Goal: Navigation & Orientation: Find specific page/section

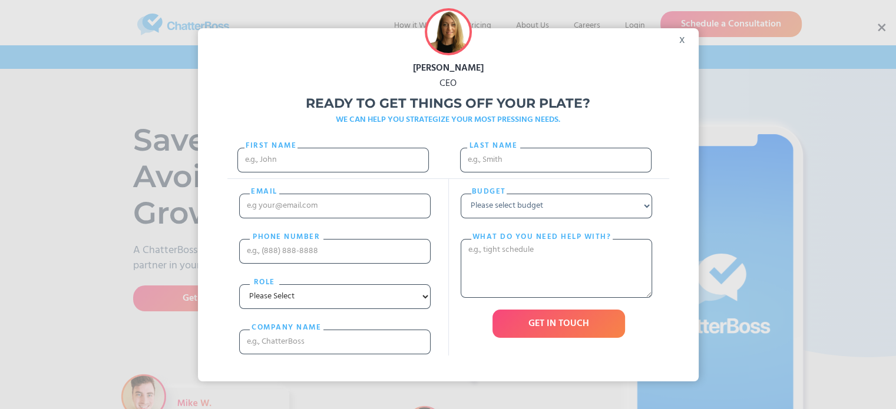
click at [688, 43] on div "x" at bounding box center [685, 37] width 27 height 18
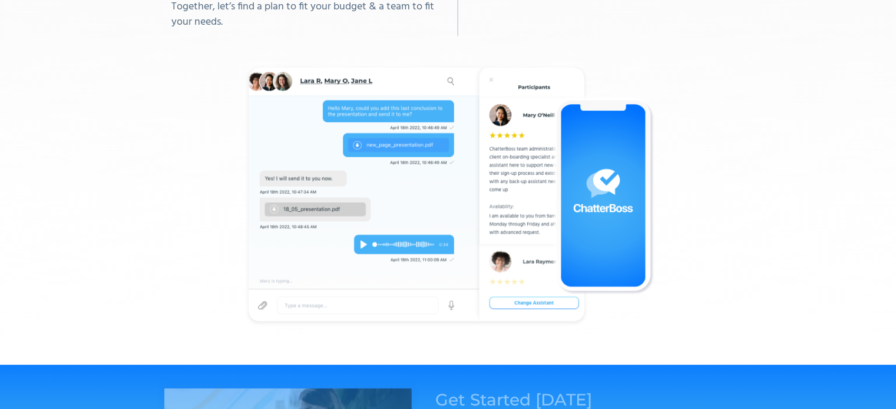
scroll to position [3589, 0]
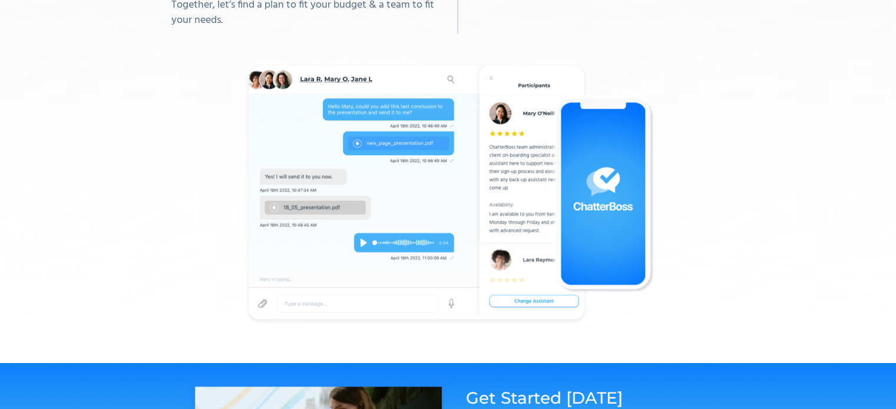
click at [323, 158] on img at bounding box center [447, 193] width 415 height 271
click at [369, 245] on img at bounding box center [447, 193] width 415 height 271
click at [356, 240] on img at bounding box center [447, 193] width 415 height 271
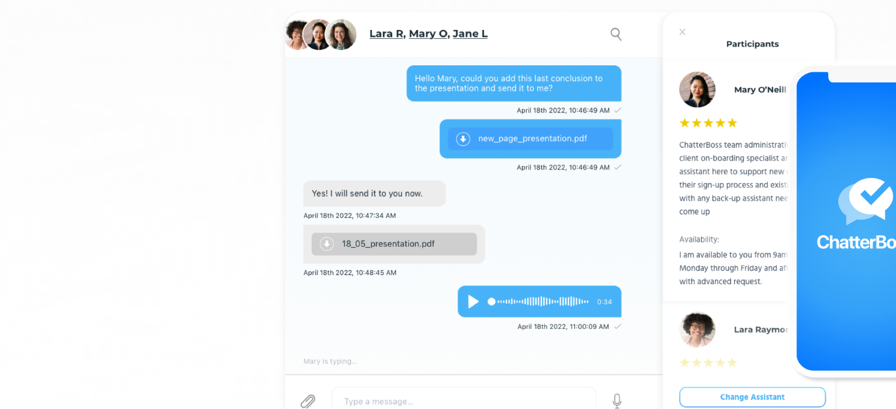
scroll to position [3581, 0]
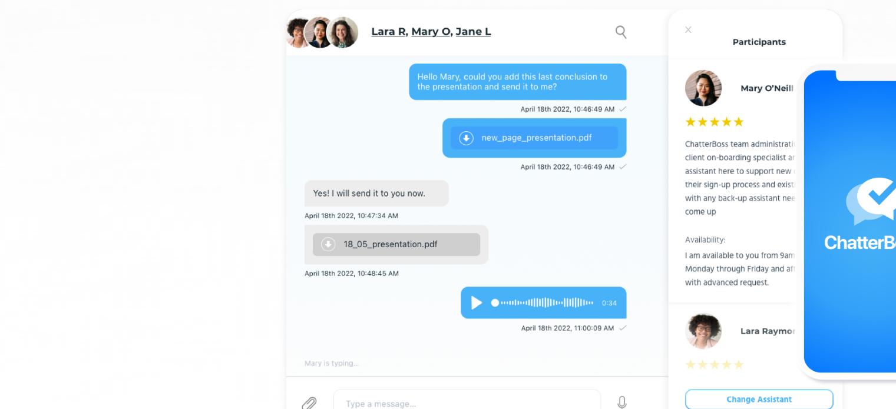
click at [389, 242] on img at bounding box center [447, 200] width 415 height 271
click at [360, 241] on img at bounding box center [447, 200] width 415 height 271
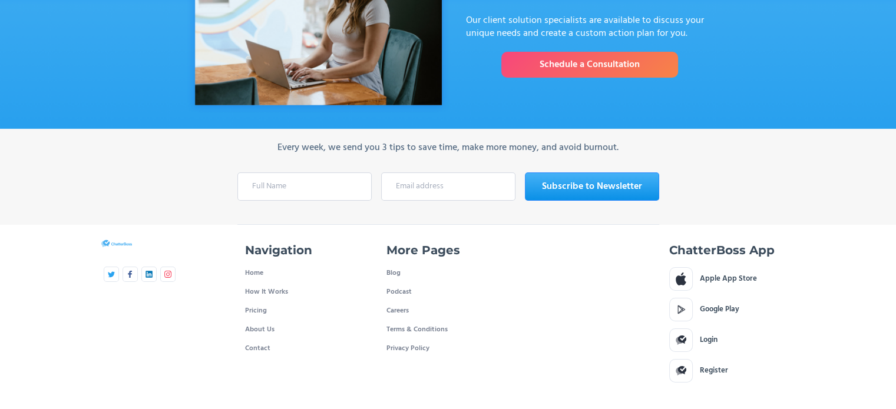
scroll to position [4056, 0]
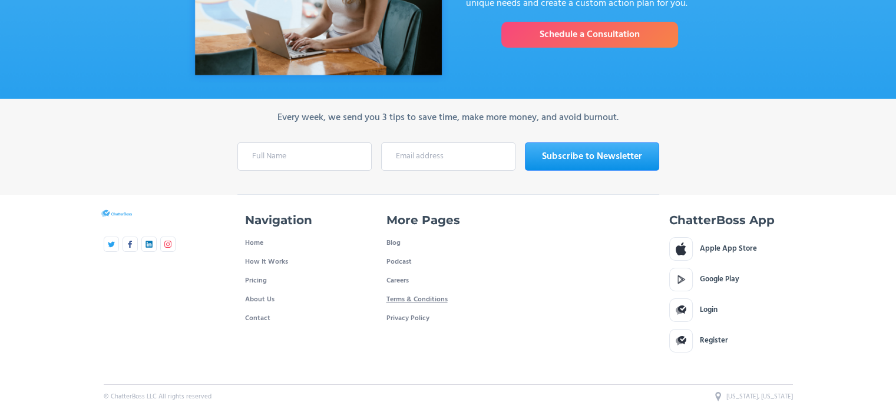
click at [391, 291] on link "Terms & Conditions" at bounding box center [416, 299] width 61 height 19
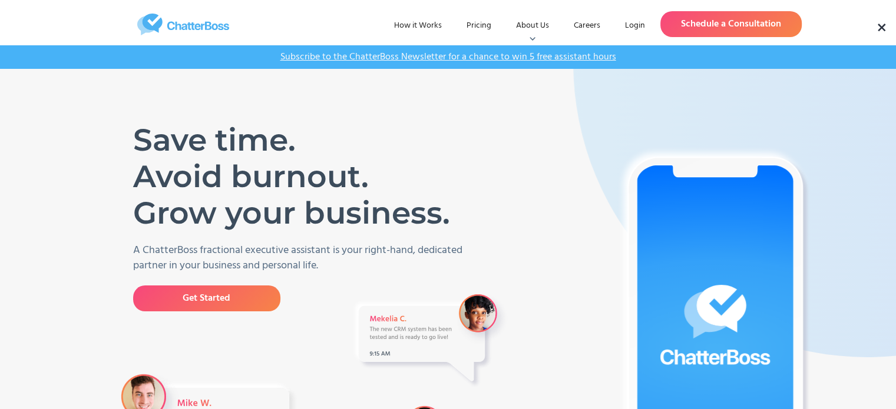
scroll to position [3996, 0]
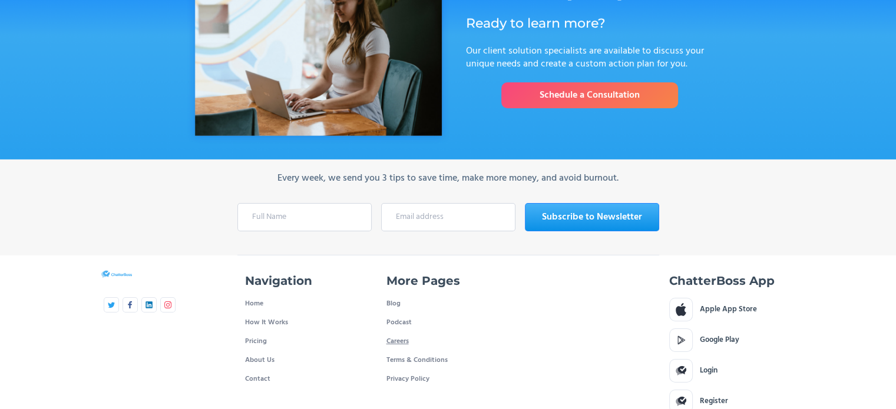
click at [390, 332] on link "Careers" at bounding box center [397, 341] width 22 height 19
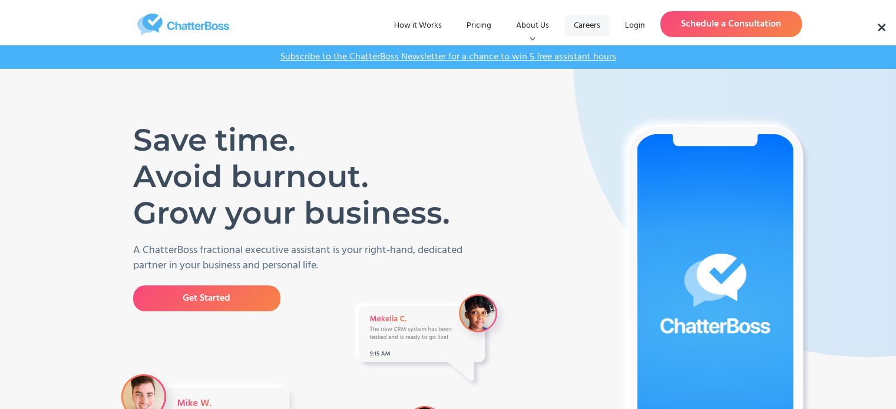
click at [590, 32] on link "Careers" at bounding box center [586, 25] width 45 height 21
click at [484, 29] on link "Pricing" at bounding box center [479, 25] width 44 height 21
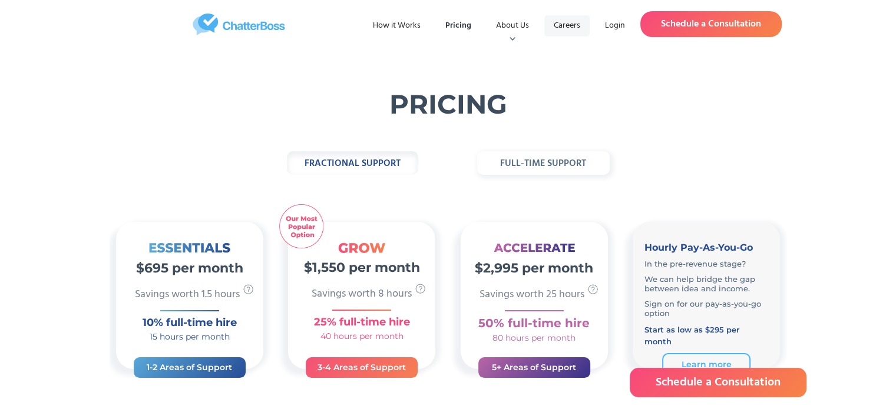
click at [570, 26] on link "Careers" at bounding box center [566, 25] width 45 height 21
